Goal: Information Seeking & Learning: Learn about a topic

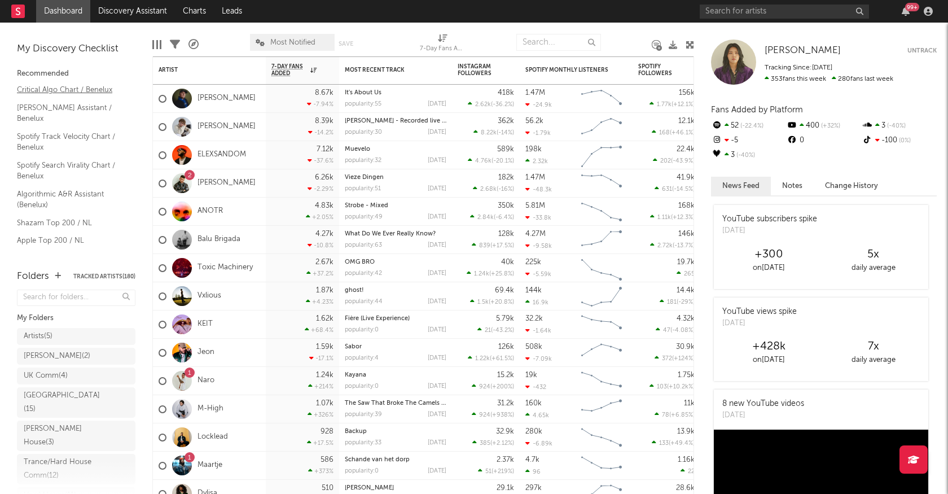
click at [78, 92] on link "Critical Algo Chart / Benelux" at bounding box center [70, 89] width 107 height 12
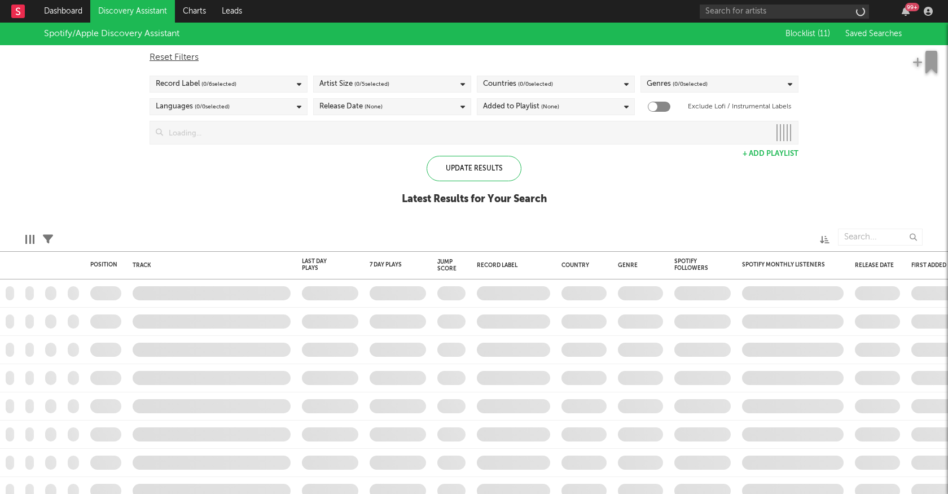
checkbox input "true"
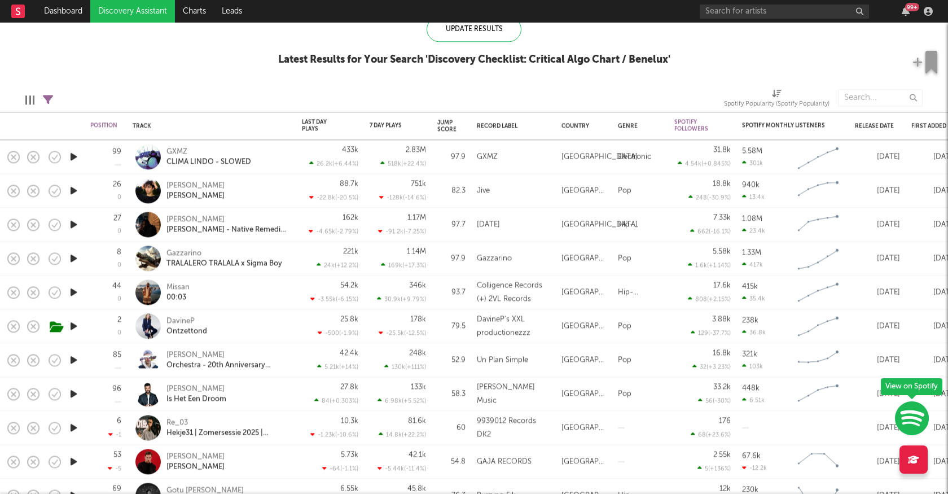
click at [74, 293] on icon "button" at bounding box center [74, 292] width 12 height 14
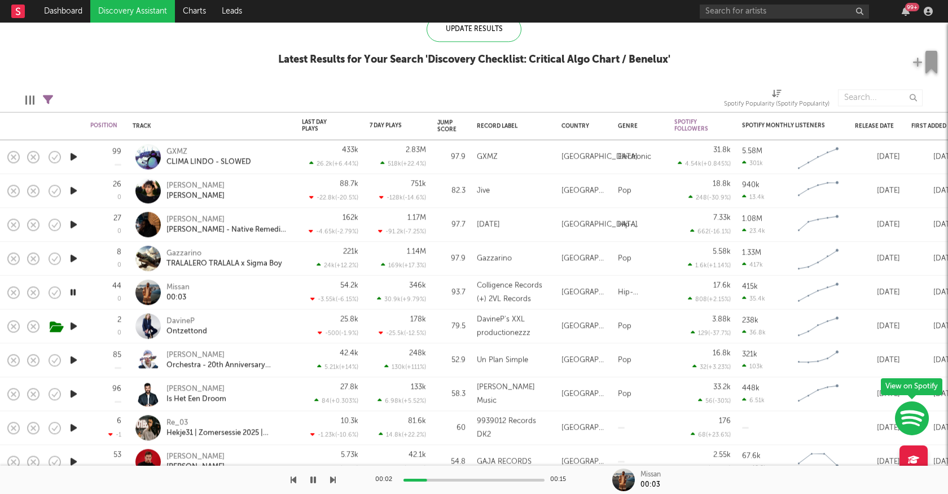
click at [74, 293] on icon "button" at bounding box center [73, 292] width 11 height 14
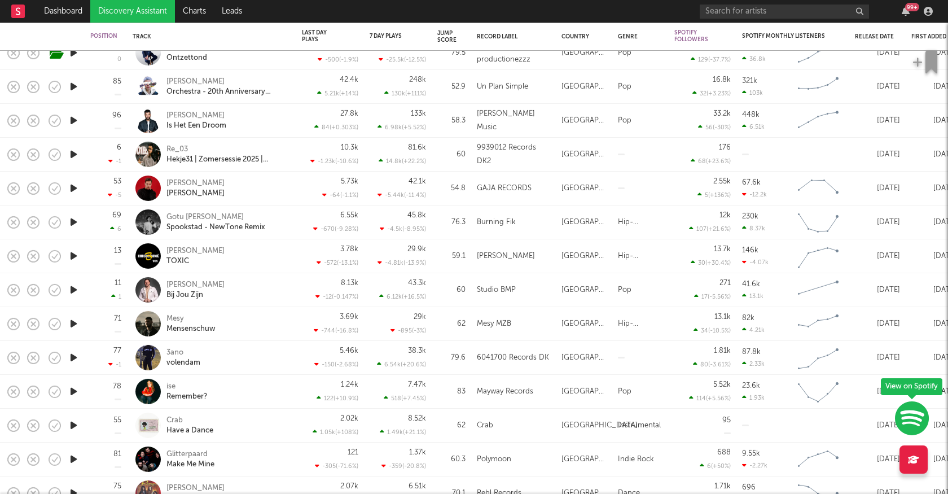
click at [74, 292] on icon "button" at bounding box center [74, 290] width 12 height 14
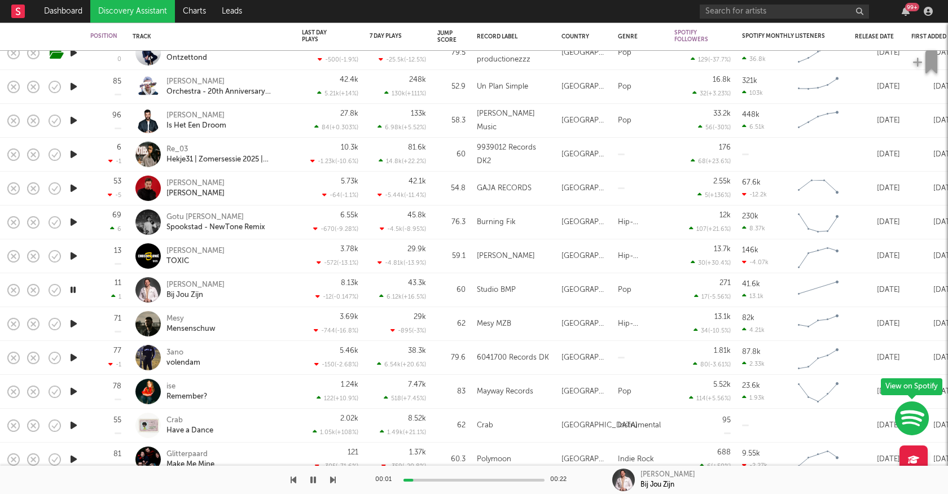
click at [73, 292] on icon "button" at bounding box center [73, 290] width 11 height 14
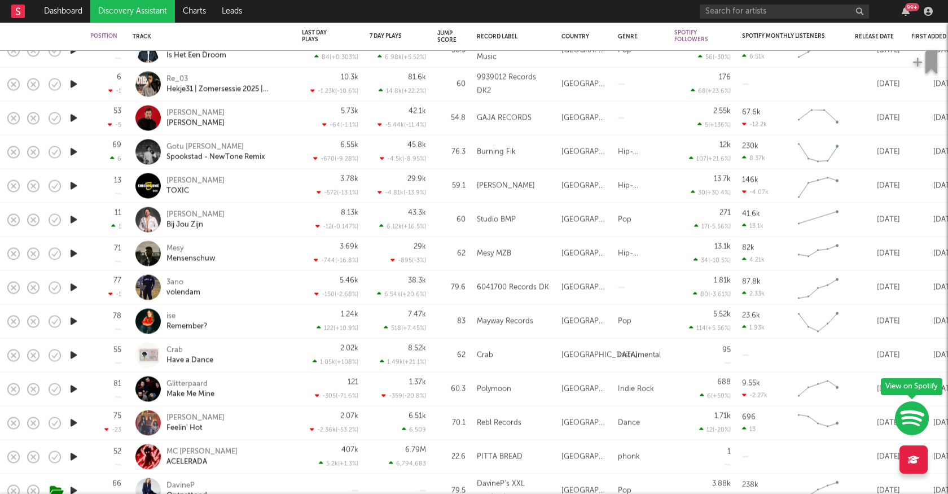
click at [73, 292] on icon "button" at bounding box center [74, 287] width 12 height 14
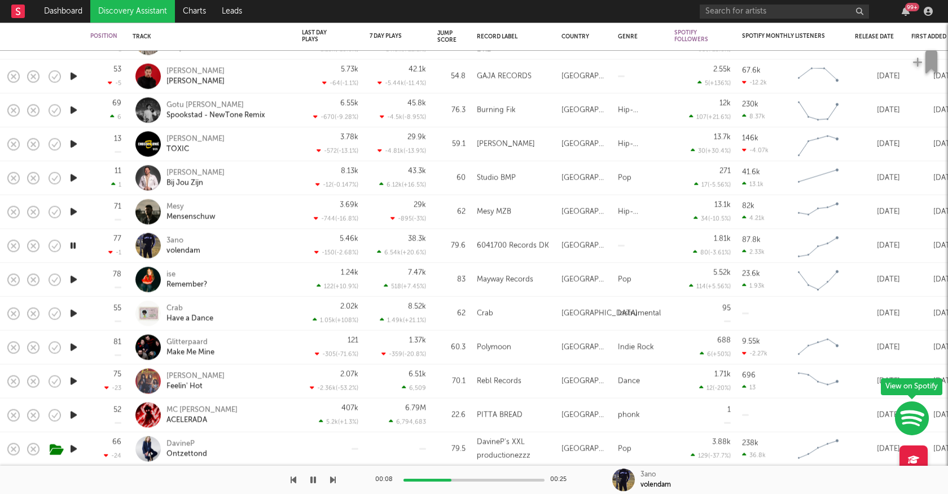
click at [72, 277] on icon "button" at bounding box center [74, 279] width 12 height 14
click at [76, 276] on icon "button" at bounding box center [73, 279] width 11 height 14
click at [78, 311] on icon "button" at bounding box center [74, 313] width 12 height 14
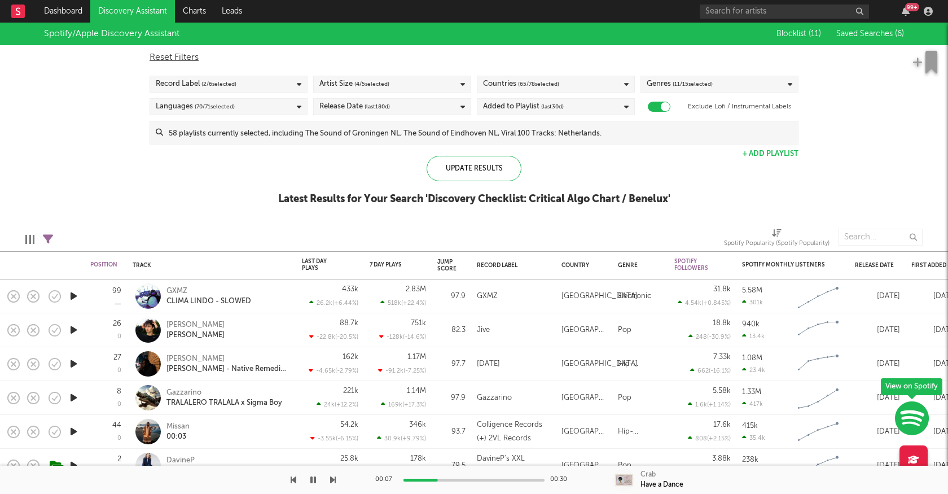
click at [317, 481] on button "button" at bounding box center [312, 479] width 11 height 28
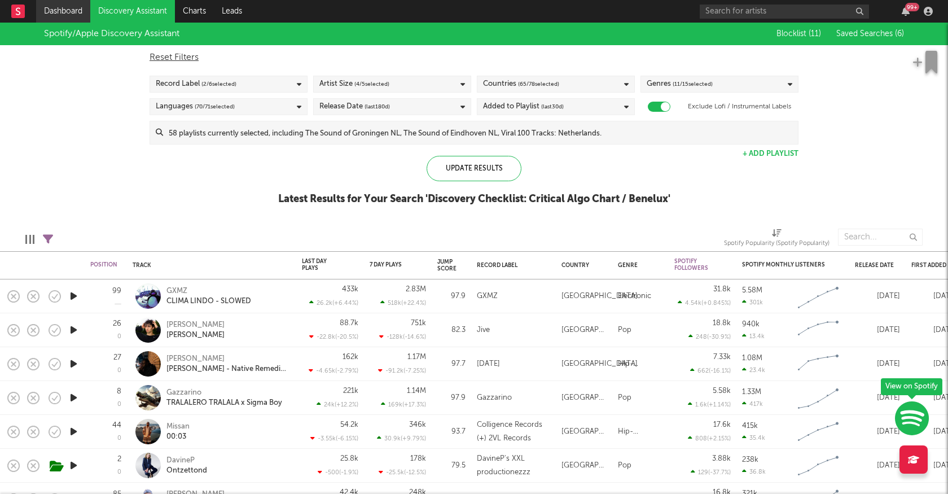
click at [75, 8] on link "Dashboard" at bounding box center [63, 11] width 54 height 23
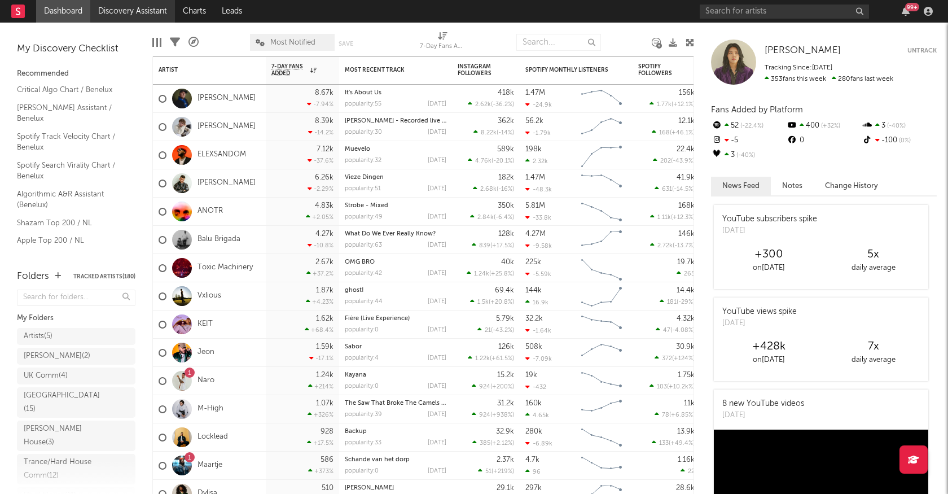
click at [130, 19] on link "Discovery Assistant" at bounding box center [132, 11] width 85 height 23
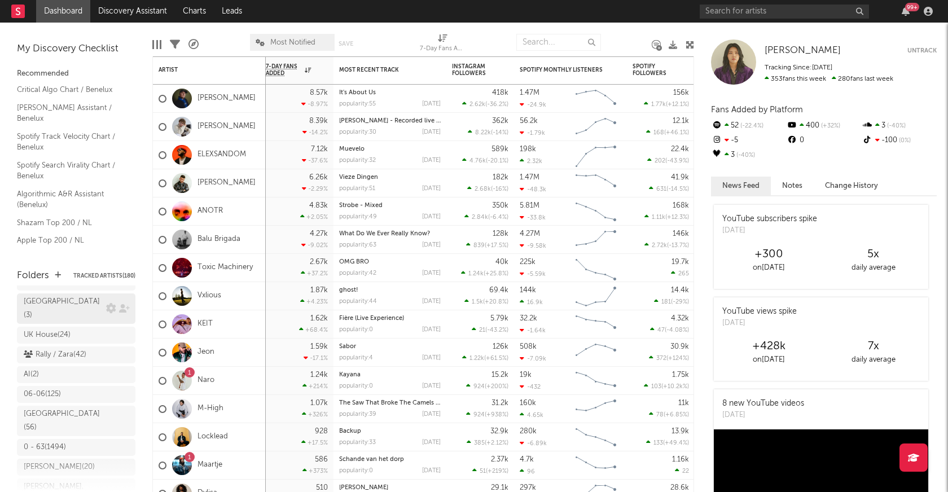
scroll to position [234, 0]
click at [73, 439] on div "0 - 63 ( 1494 )" at bounding box center [65, 446] width 82 height 14
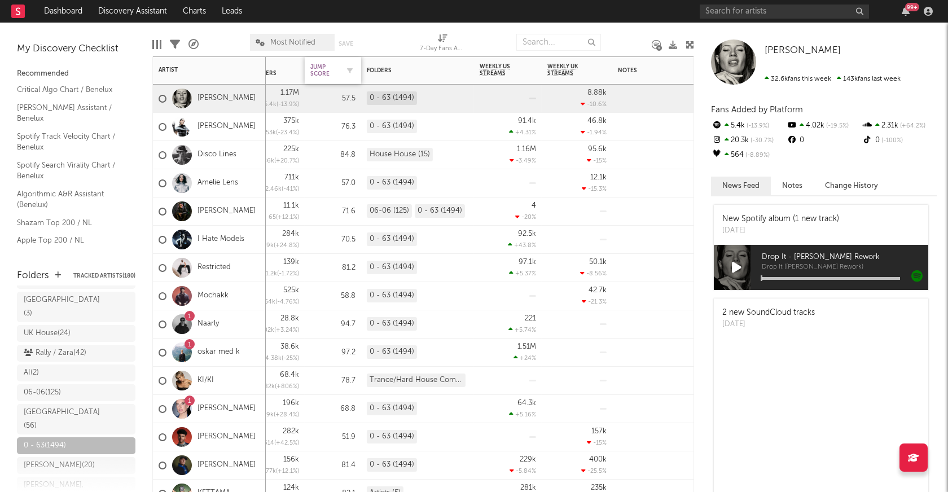
click at [316, 74] on div "Jump Score" at bounding box center [324, 71] width 28 height 14
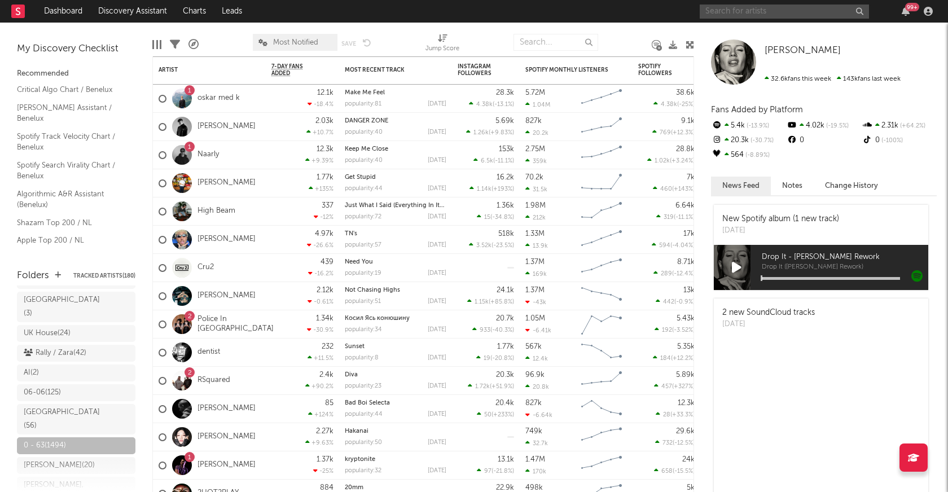
click at [791, 5] on input "text" at bounding box center [783, 12] width 169 height 14
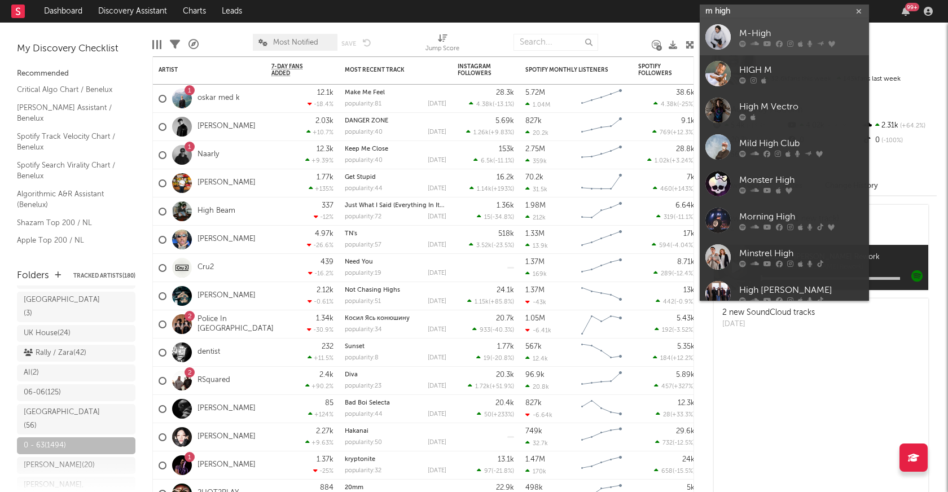
type input "m high"
click at [767, 26] on link "M-High" at bounding box center [783, 37] width 169 height 37
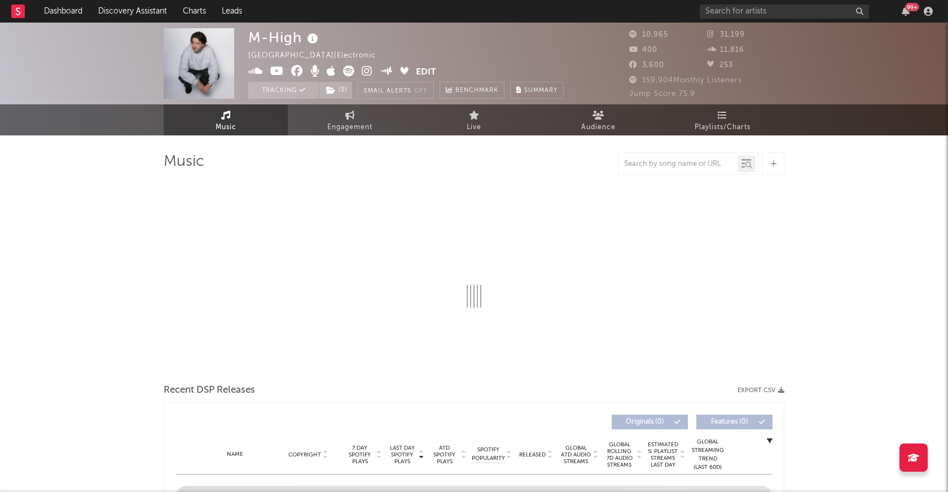
select select "6m"
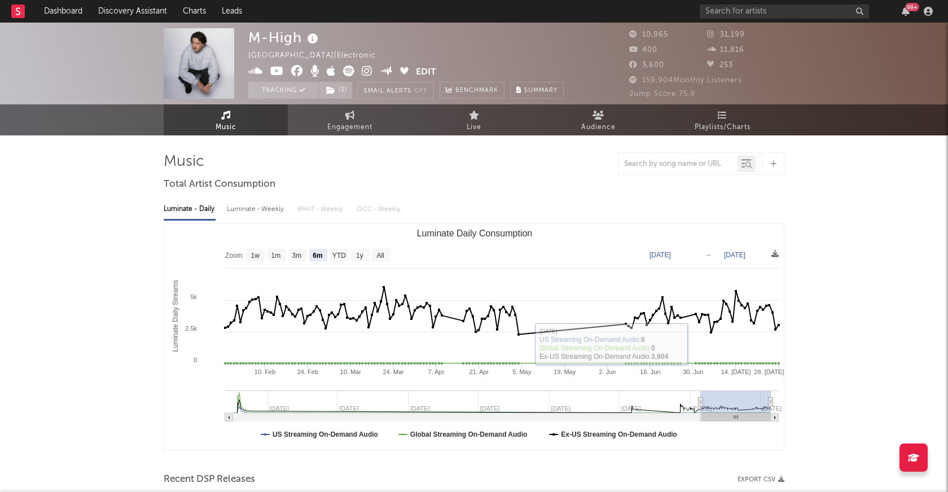
type input "2024-11-30"
type input "[DATE]"
type input "2023-06-07"
type input "2023-12-05"
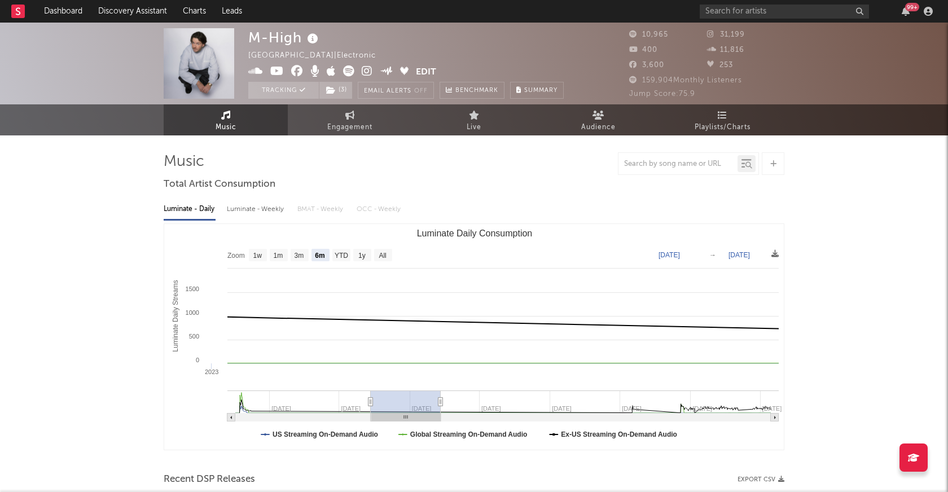
type input "2023-01-06"
type input "2023-07-06"
type input "2022-05-05"
type input "2022-11-02"
type input "2022-01-02"
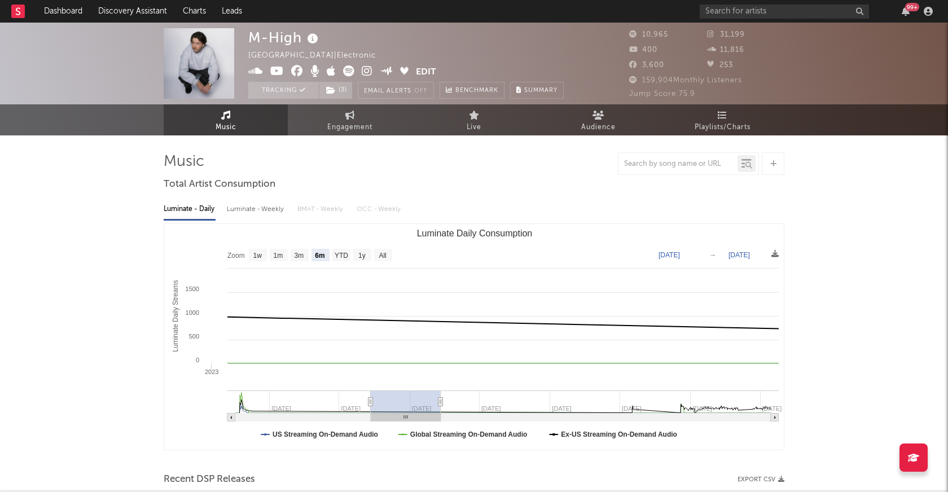
type input "2022-07-02"
type input "2021-10-14"
type input "2022-04-13"
type input "2021-10-03"
type input "2022-04-02"
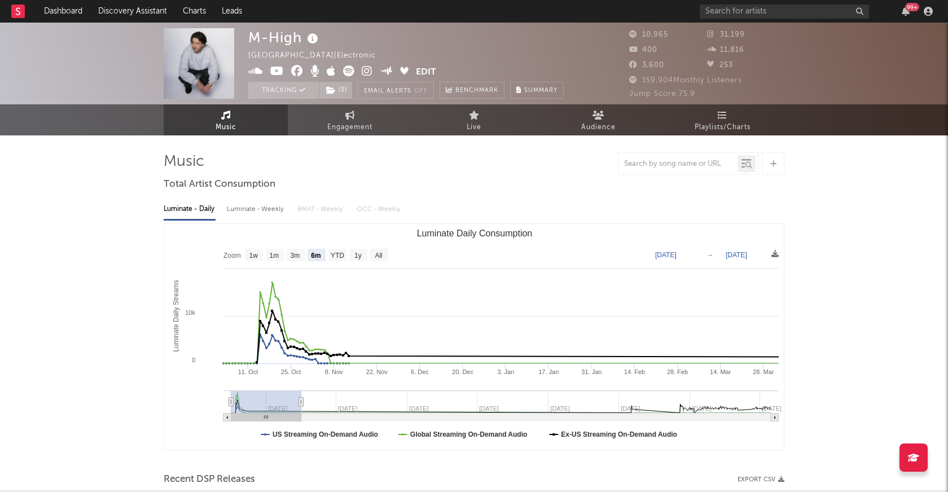
drag, startPoint x: 702, startPoint y: 406, endPoint x: 152, endPoint y: 331, distance: 555.1
type input "2021-10-04"
type input "2022-04-03"
type input "2022-01-15"
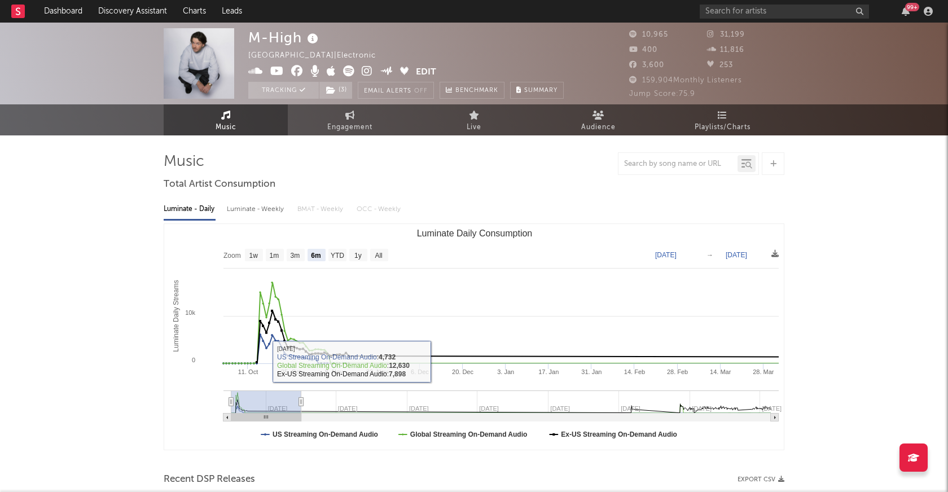
type input "2022-07-15"
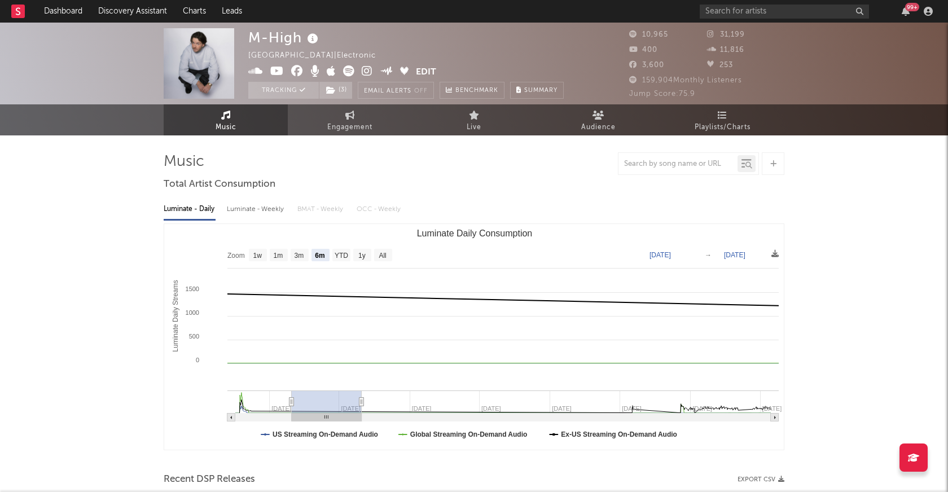
type input "2023-03-02"
type input "2023-08-30"
type input "2024-03-22"
type input "2024-09-19"
type input "2025-01-28"
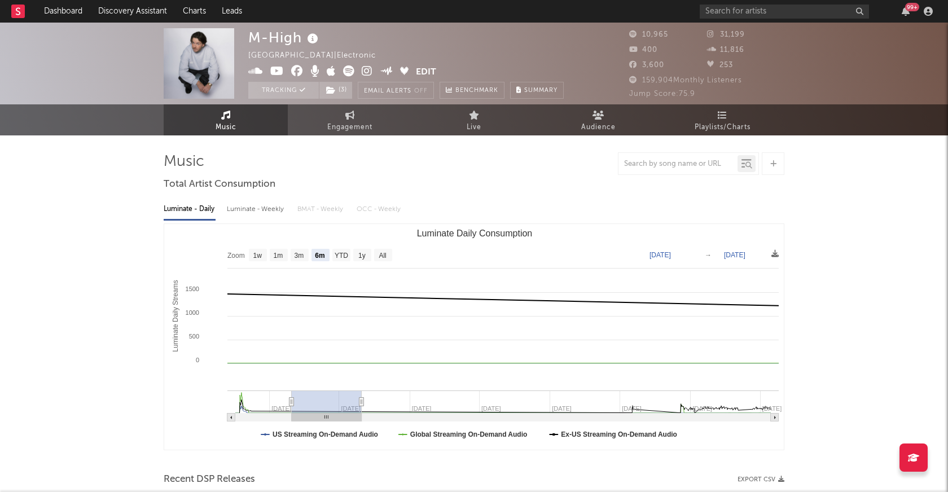
type input "2025-07-28"
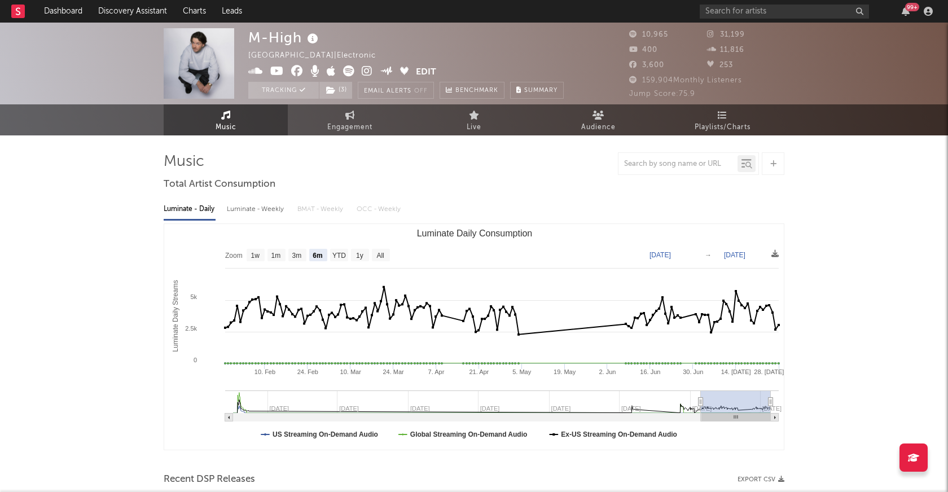
drag, startPoint x: 297, startPoint y: 402, endPoint x: 901, endPoint y: 403, distance: 603.6
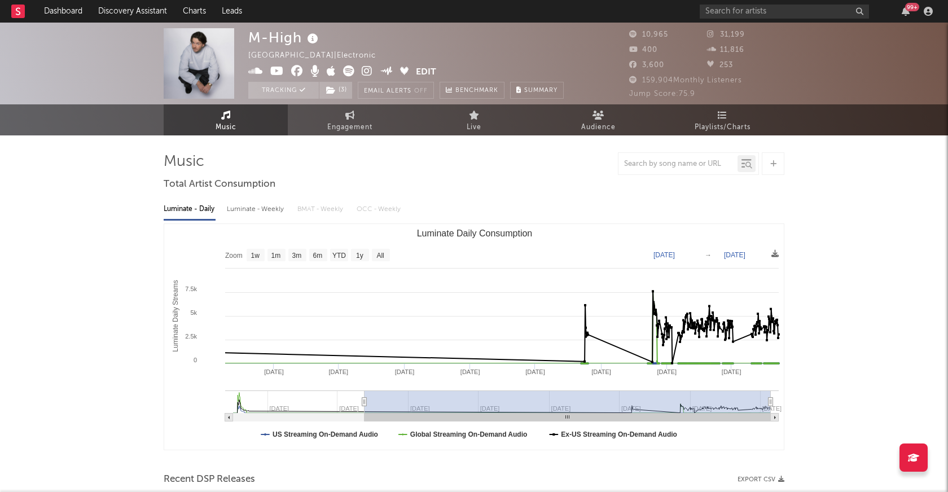
drag, startPoint x: 700, startPoint y: 402, endPoint x: 350, endPoint y: 402, distance: 349.7
click at [362, 402] on icon "Luminate Daily Consumption" at bounding box center [364, 402] width 5 height 8
type input "2022-08-01"
